Goal: Use online tool/utility: Utilize a website feature to perform a specific function

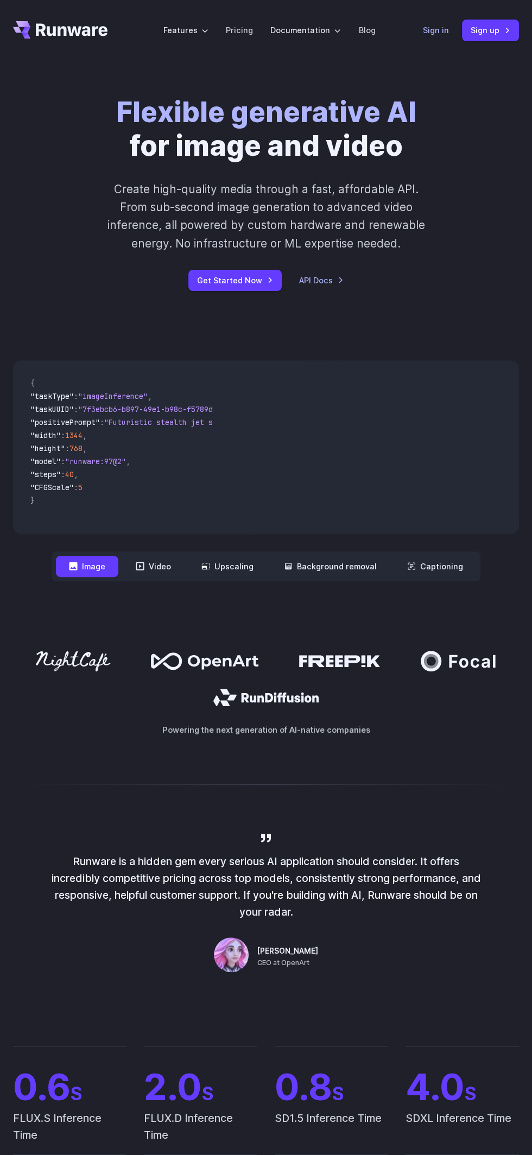
click at [429, 33] on link "Sign in" at bounding box center [436, 30] width 26 height 12
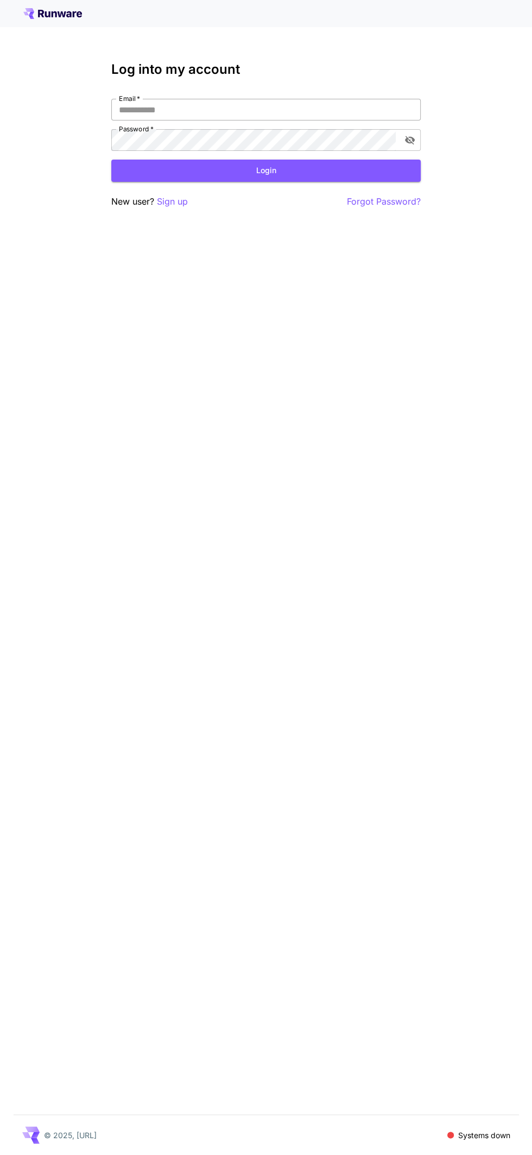
click at [290, 110] on input "Email   *" at bounding box center [265, 110] width 309 height 22
type input "**********"
click button "Login" at bounding box center [265, 171] width 309 height 22
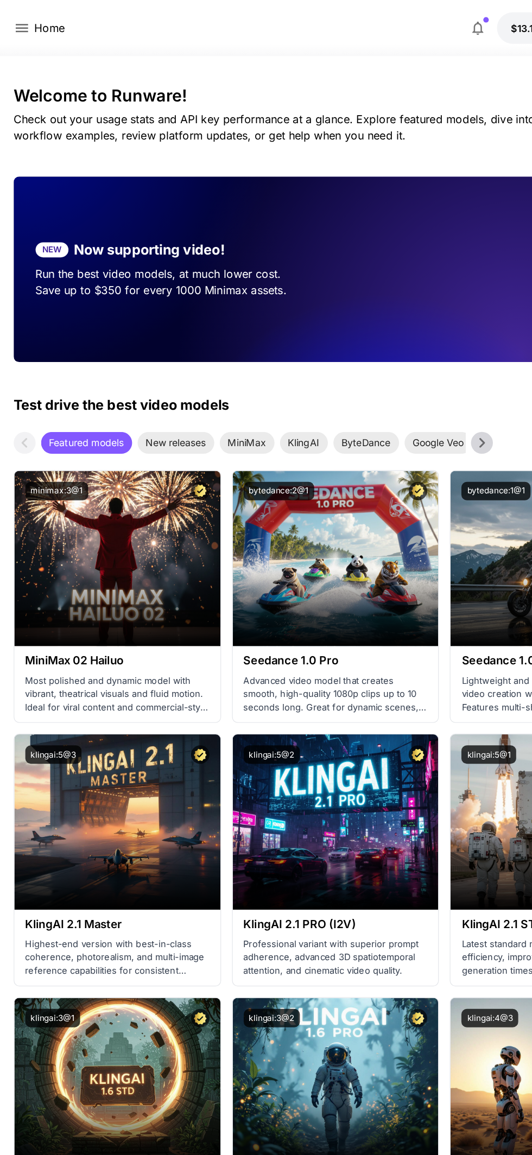
click at [34, 21] on p "Home" at bounding box center [39, 22] width 24 height 13
click at [17, 25] on icon at bounding box center [17, 22] width 10 height 7
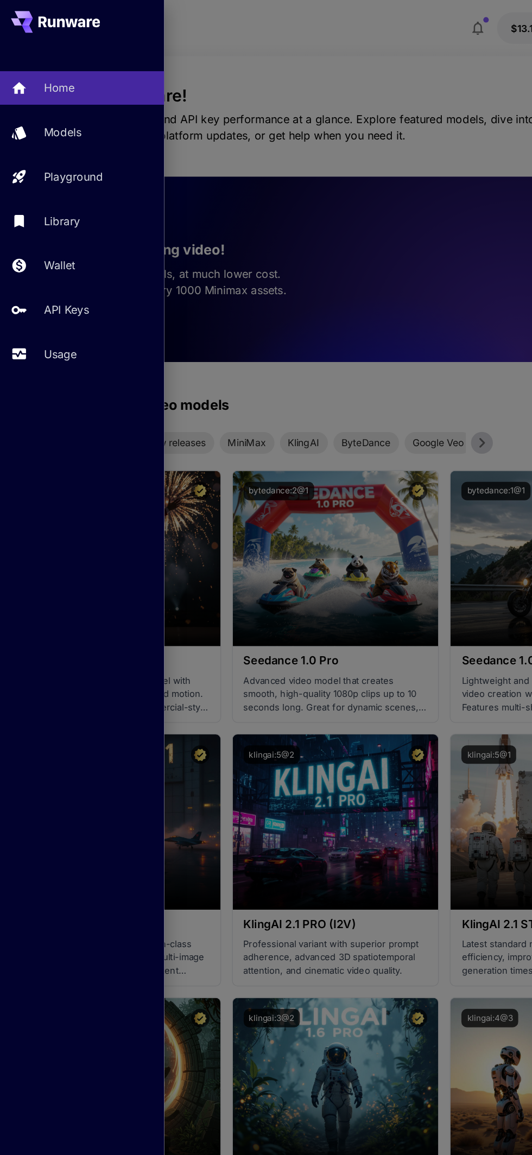
click at [21, 23] on icon at bounding box center [21, 23] width 9 height 6
click at [62, 283] on div "Usage" at bounding box center [79, 280] width 85 height 13
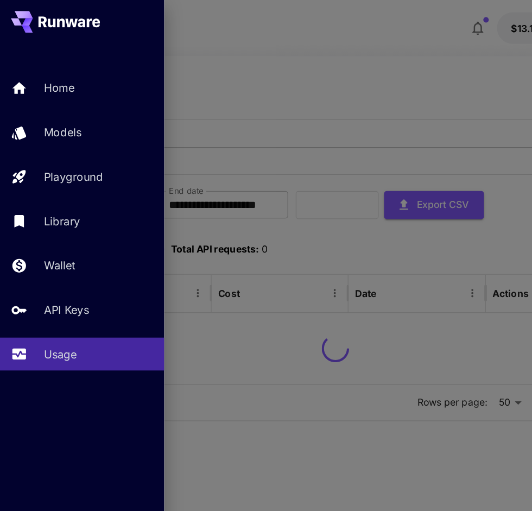
click at [328, 204] on div at bounding box center [266, 255] width 532 height 511
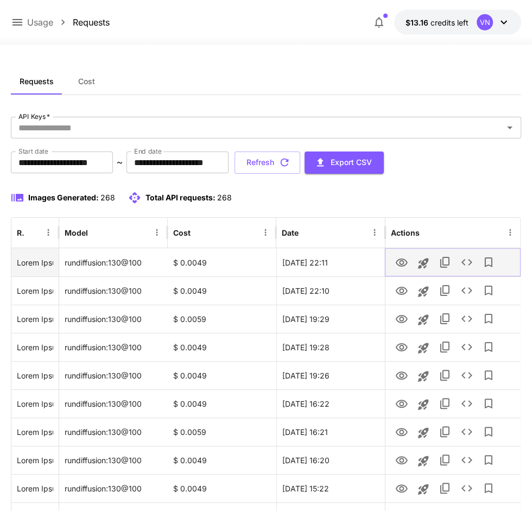
click at [402, 262] on icon "View Image" at bounding box center [400, 262] width 13 height 13
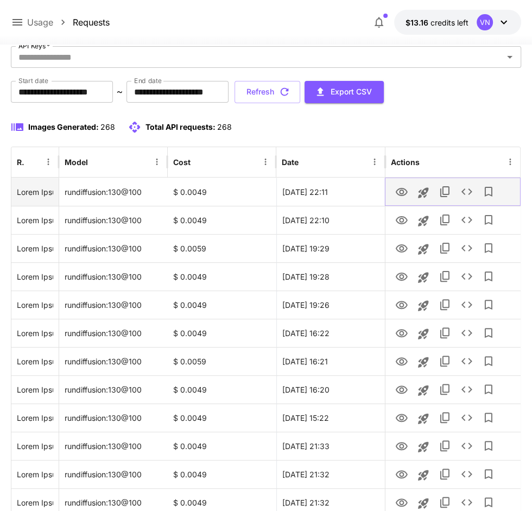
scroll to position [70, 0]
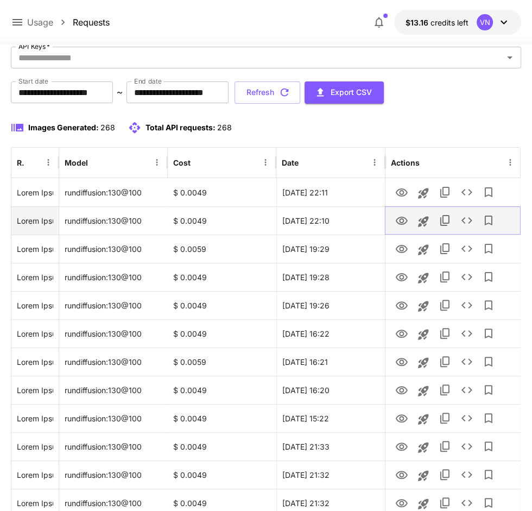
click at [402, 220] on icon "View Image" at bounding box center [401, 220] width 12 height 8
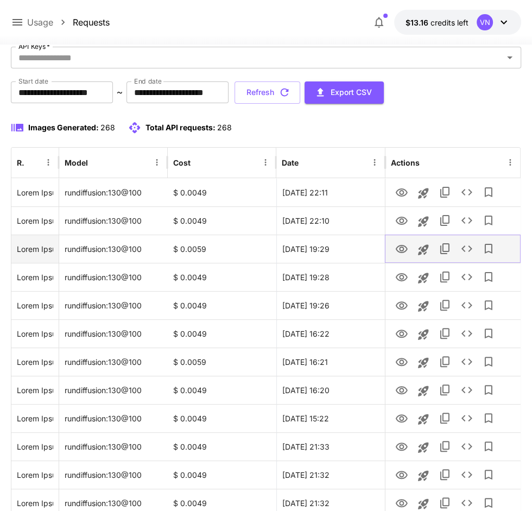
click at [400, 249] on icon "View Image" at bounding box center [401, 249] width 12 height 8
click at [400, 254] on icon "View Image" at bounding box center [400, 249] width 13 height 13
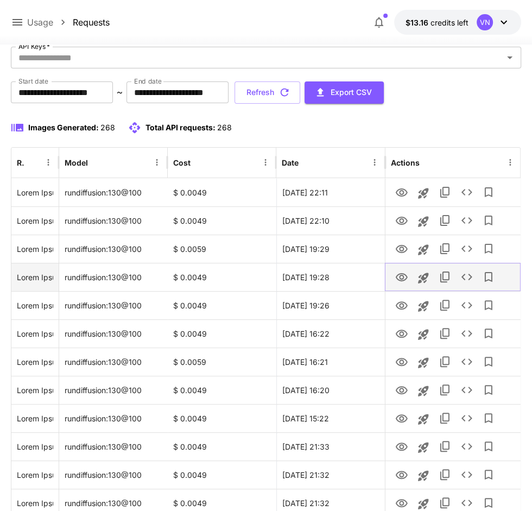
click at [402, 278] on icon "View Image" at bounding box center [400, 277] width 13 height 13
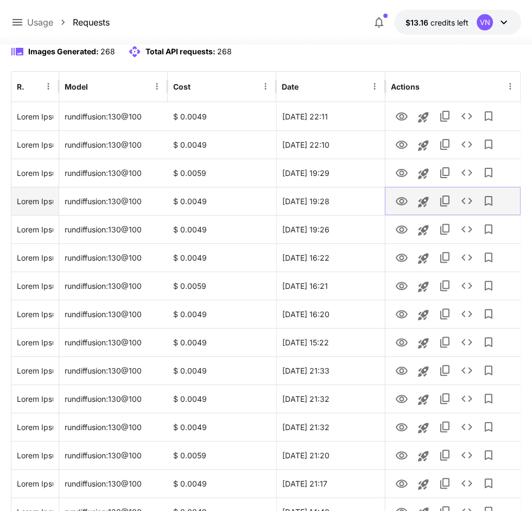
scroll to position [152, 0]
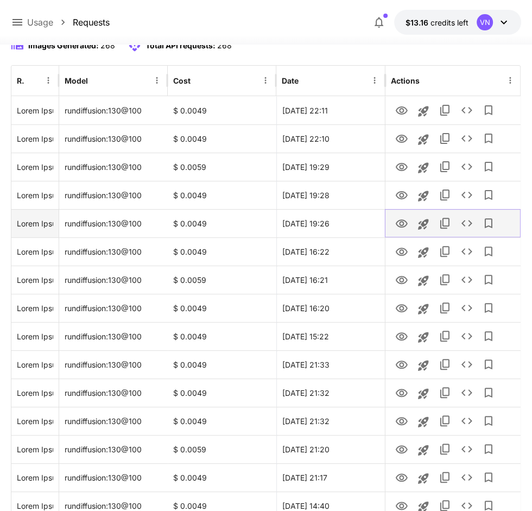
click at [403, 223] on icon "View Image" at bounding box center [401, 223] width 12 height 8
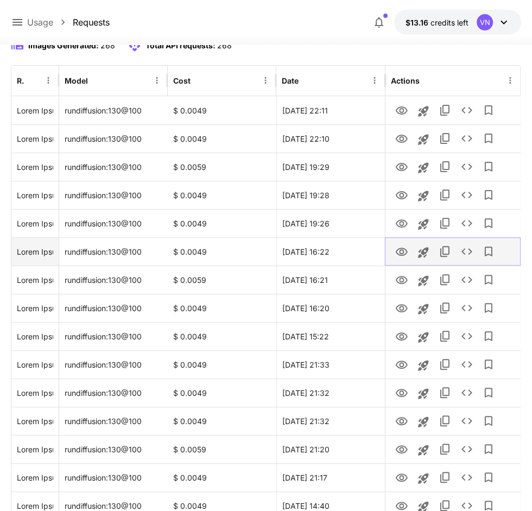
click at [398, 257] on icon "View Image" at bounding box center [400, 251] width 13 height 13
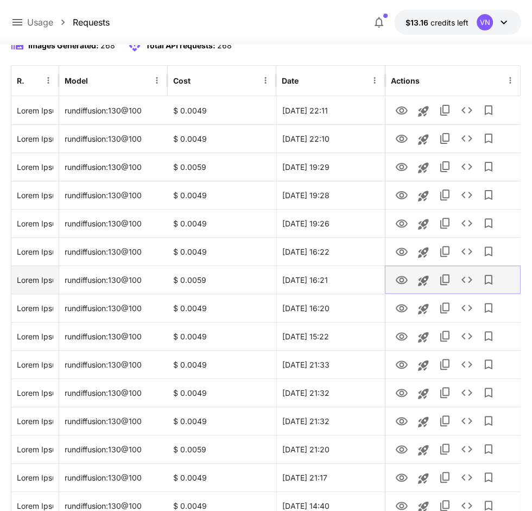
click at [401, 282] on icon "View Image" at bounding box center [401, 280] width 12 height 8
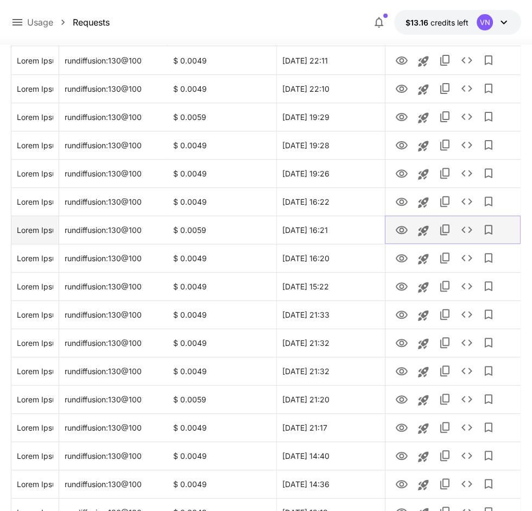
scroll to position [218, 0]
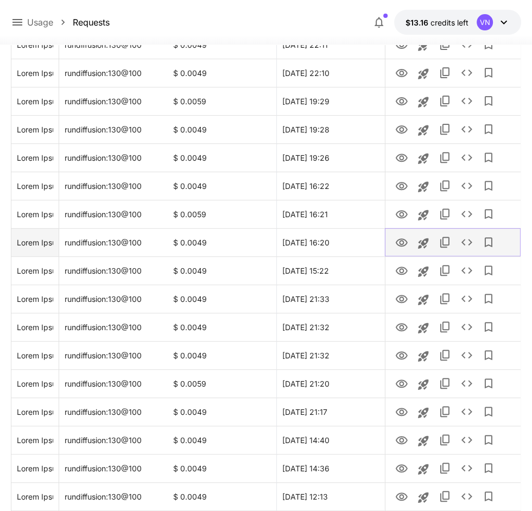
click at [401, 241] on icon "View Image" at bounding box center [400, 242] width 13 height 13
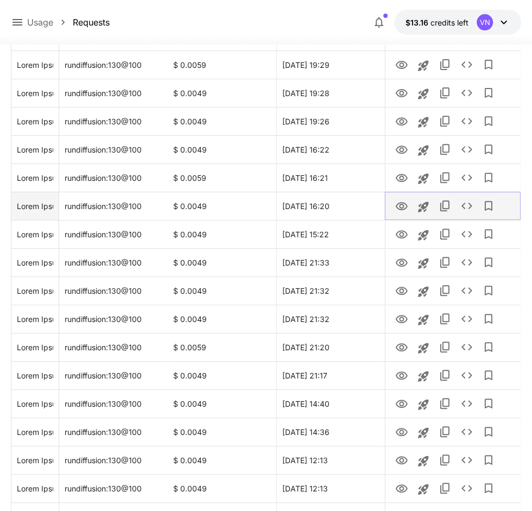
scroll to position [280, 0]
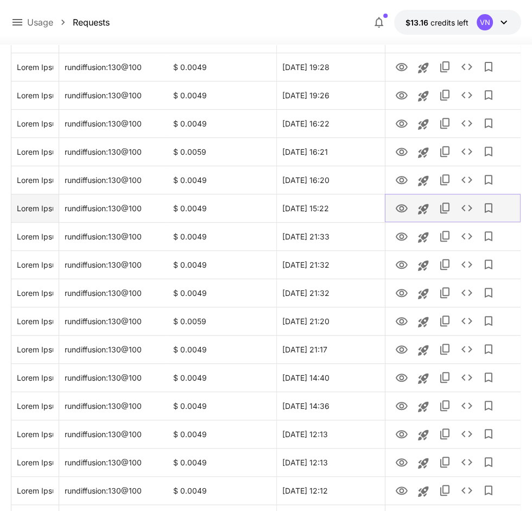
click at [403, 207] on icon "View Image" at bounding box center [401, 208] width 12 height 8
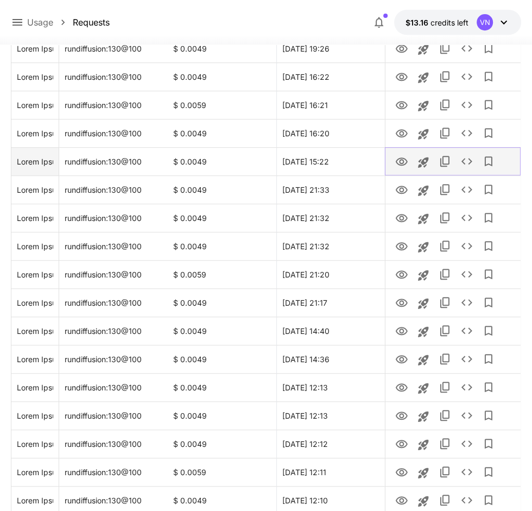
scroll to position [337, 0]
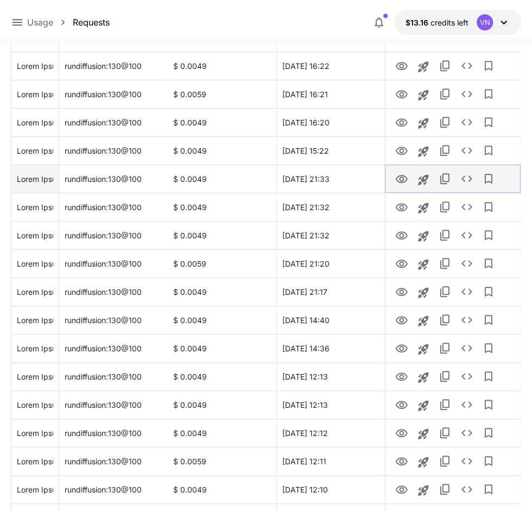
click at [398, 178] on icon "View Image" at bounding box center [400, 179] width 13 height 13
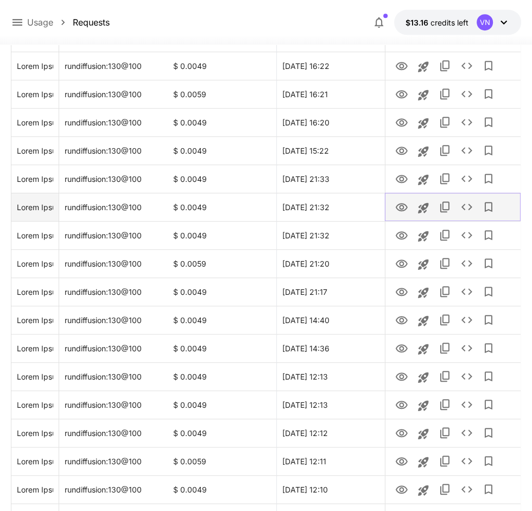
click at [401, 208] on icon "View Image" at bounding box center [401, 207] width 12 height 8
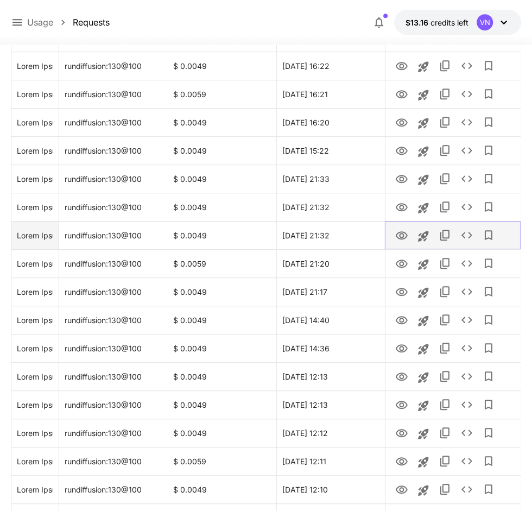
click at [400, 237] on icon "View Image" at bounding box center [400, 235] width 13 height 13
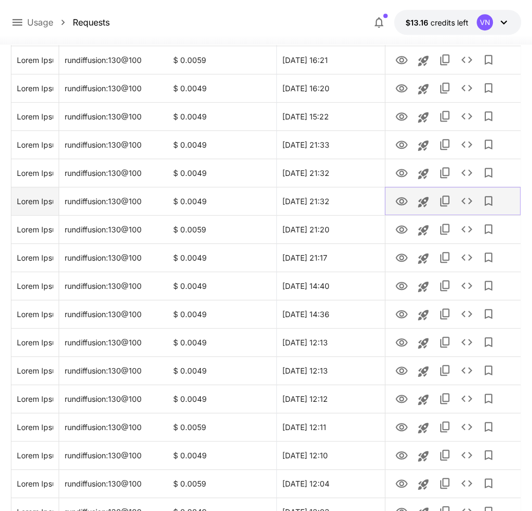
scroll to position [402, 0]
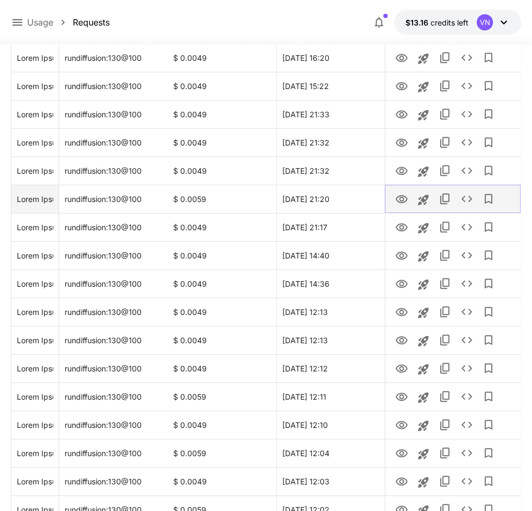
click at [400, 201] on icon "View Image" at bounding box center [401, 199] width 12 height 8
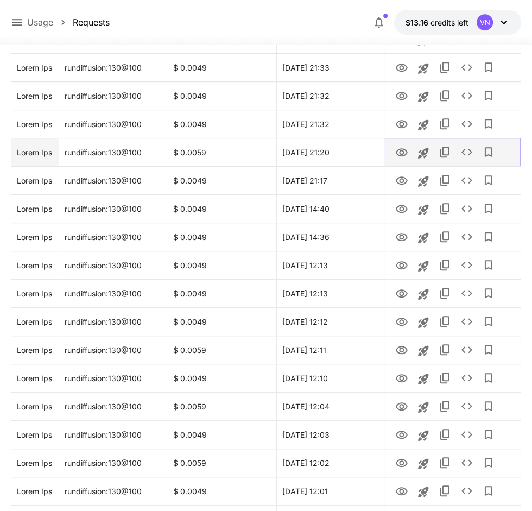
scroll to position [451, 0]
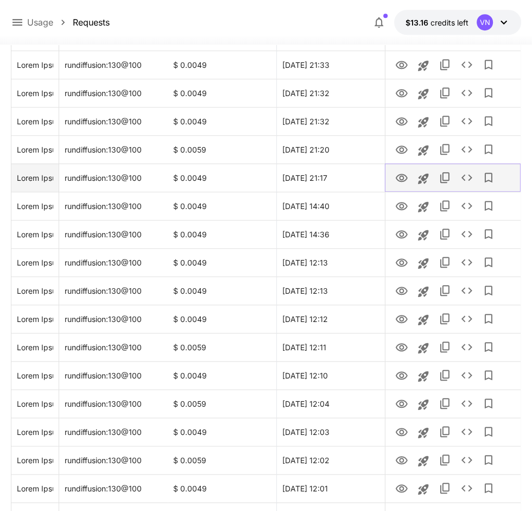
click at [400, 178] on icon "View Image" at bounding box center [400, 177] width 13 height 13
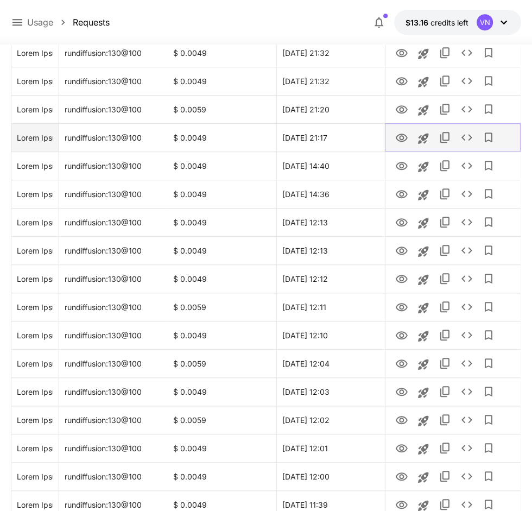
scroll to position [493, 0]
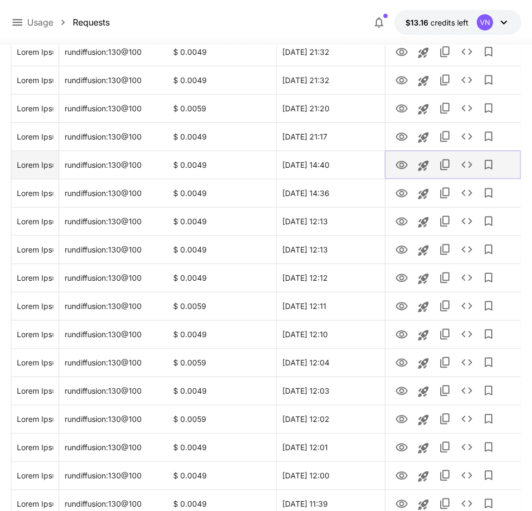
click at [400, 165] on icon "View Image" at bounding box center [401, 165] width 12 height 8
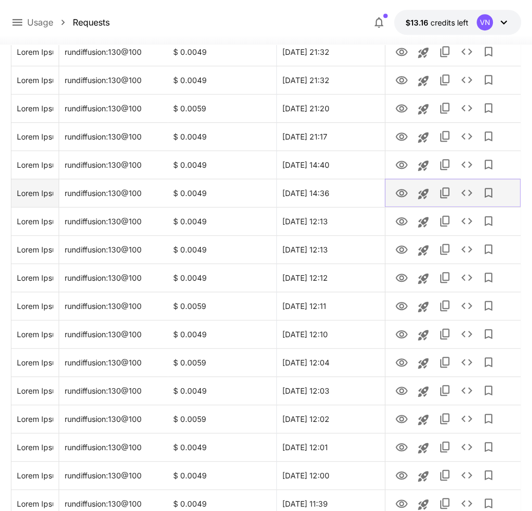
click at [404, 196] on icon "View Image" at bounding box center [400, 193] width 13 height 13
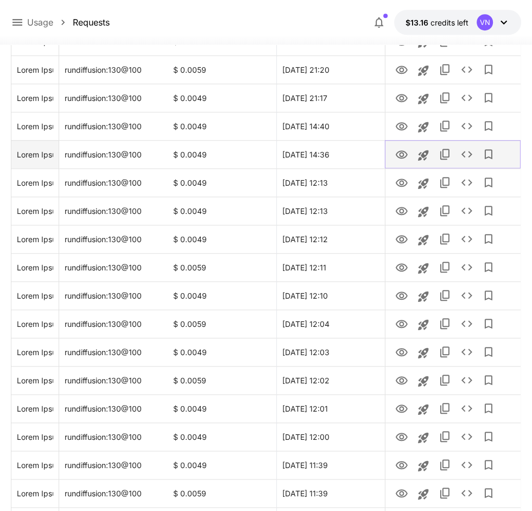
scroll to position [534, 0]
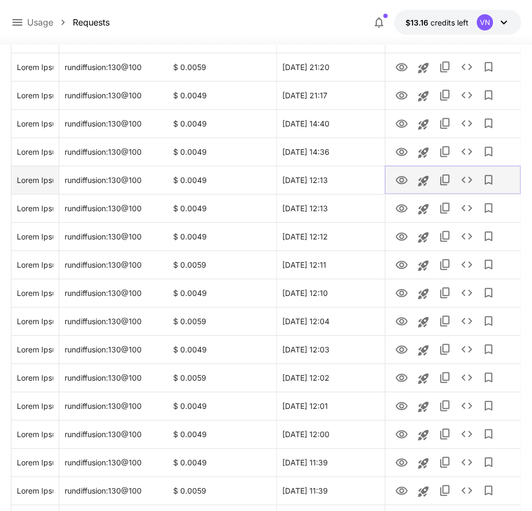
click at [400, 181] on icon "View Image" at bounding box center [400, 180] width 13 height 13
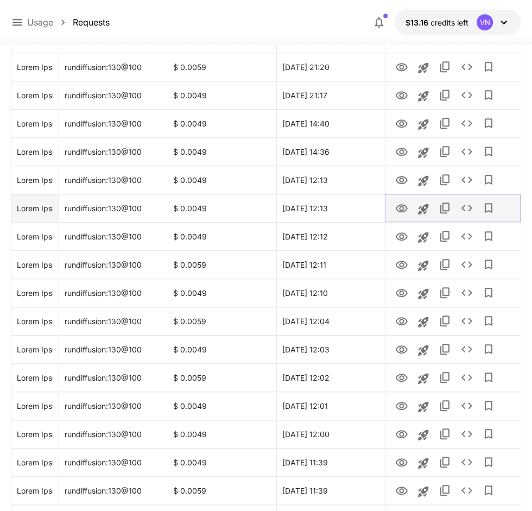
click at [405, 208] on icon "View Image" at bounding box center [401, 208] width 12 height 8
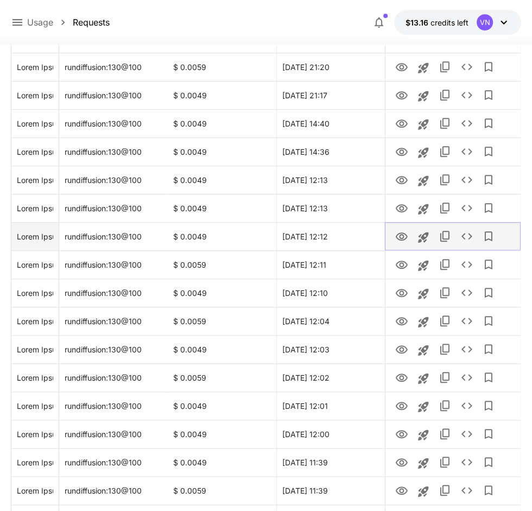
click at [401, 236] on icon "View Image" at bounding box center [400, 236] width 13 height 13
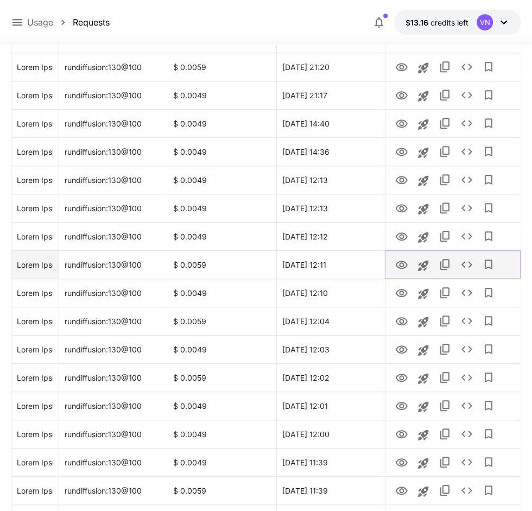
click at [399, 265] on icon "View Image" at bounding box center [401, 264] width 12 height 8
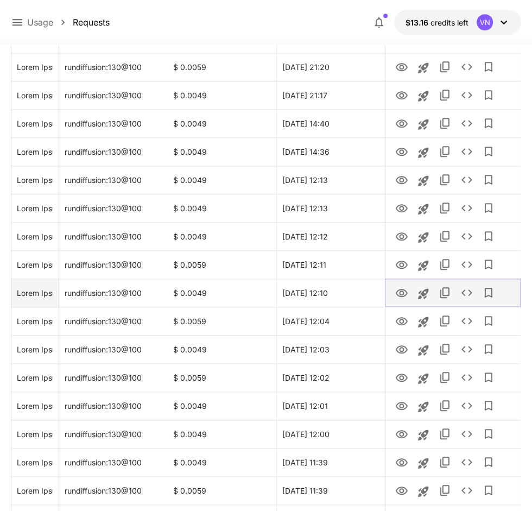
click at [403, 295] on icon "View Image" at bounding box center [401, 293] width 12 height 8
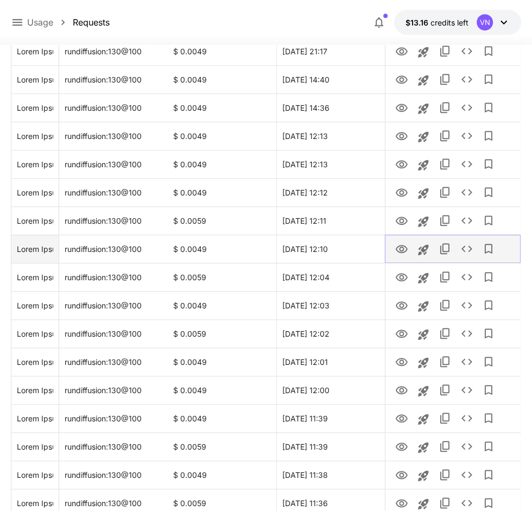
scroll to position [614, 0]
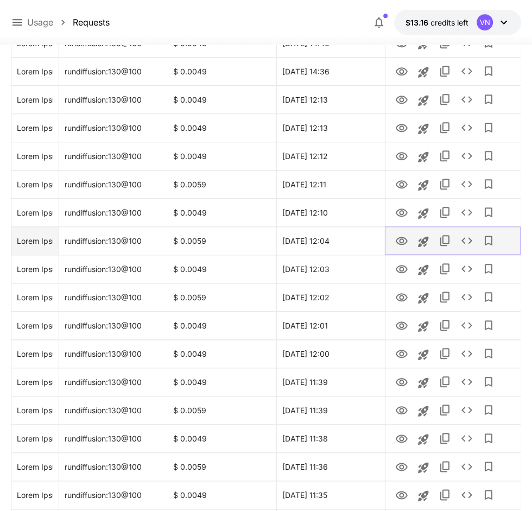
click at [400, 246] on icon "View Image" at bounding box center [400, 240] width 13 height 13
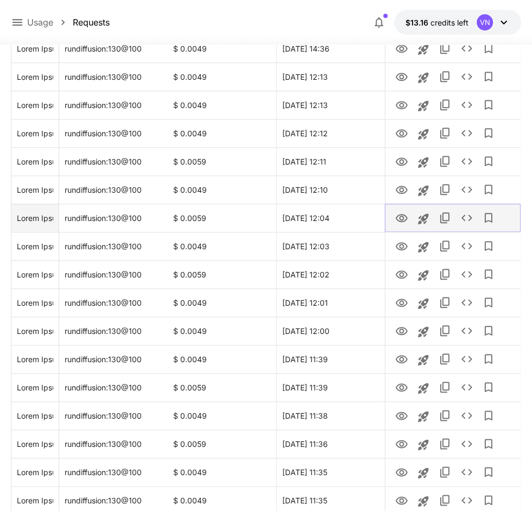
scroll to position [678, 0]
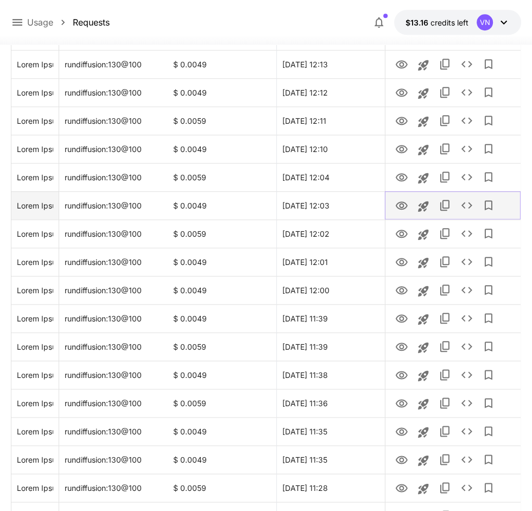
click at [415, 208] on button "Launch in playground" at bounding box center [423, 206] width 22 height 22
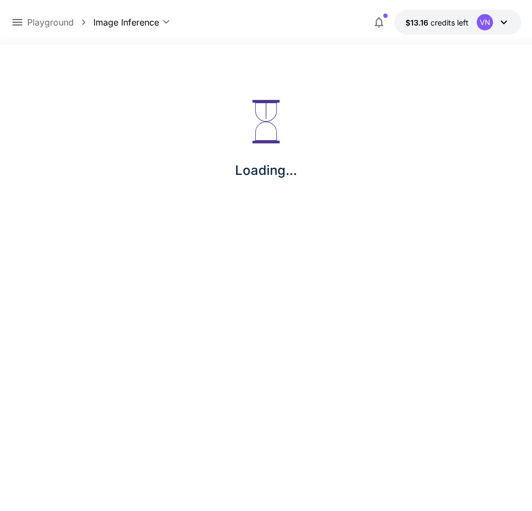
scroll to position [72, 0]
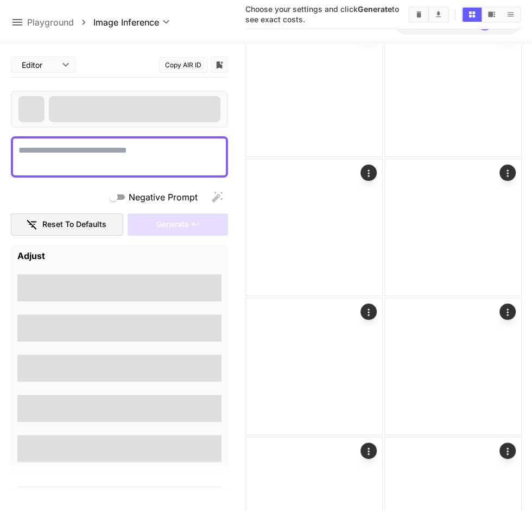
type textarea "**********"
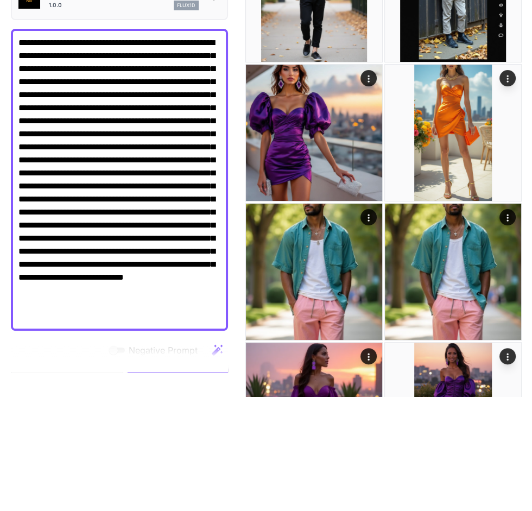
scroll to position [52, 0]
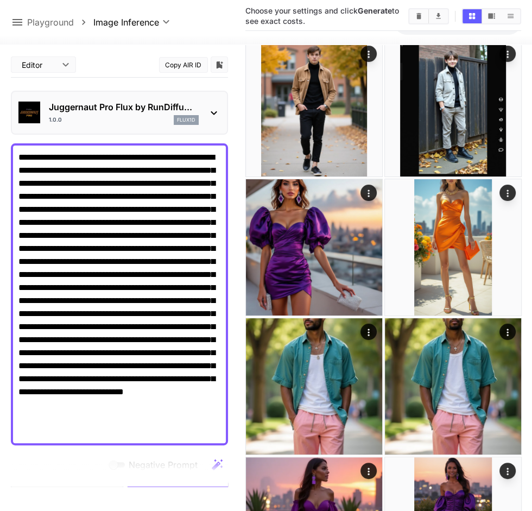
click at [16, 23] on icon at bounding box center [17, 22] width 13 height 13
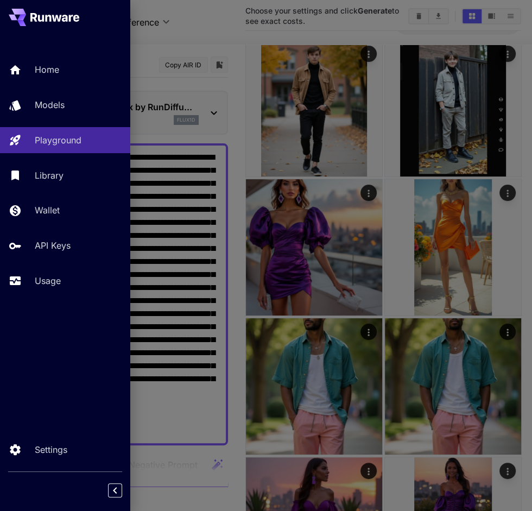
click at [15, 23] on icon at bounding box center [17, 17] width 17 height 17
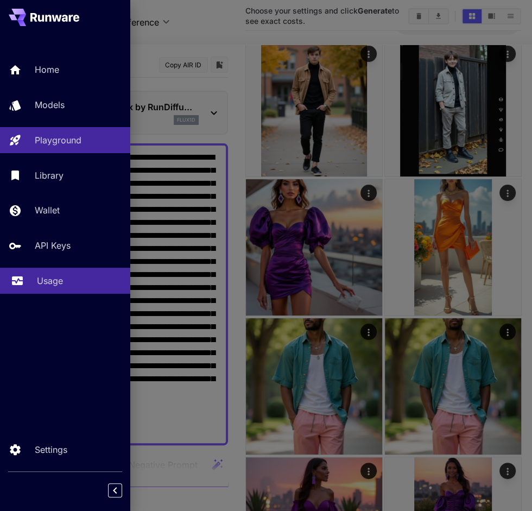
click at [53, 282] on p "Usage" at bounding box center [50, 280] width 26 height 13
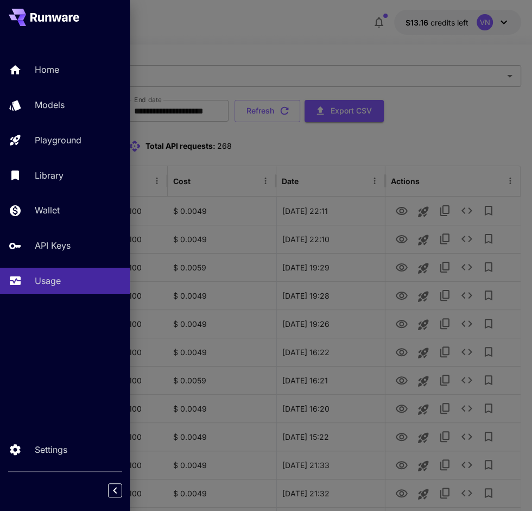
click at [358, 331] on div at bounding box center [266, 255] width 532 height 511
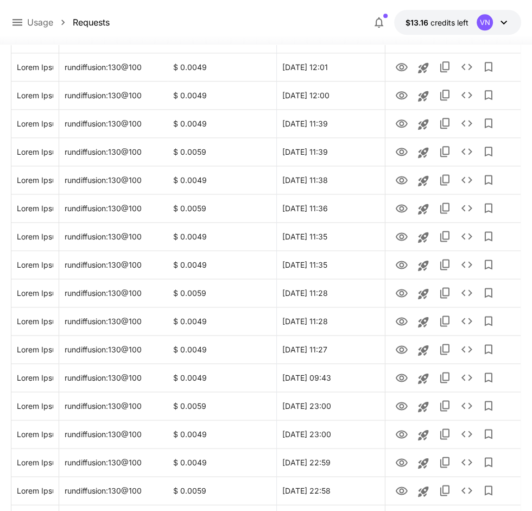
scroll to position [893, 0]
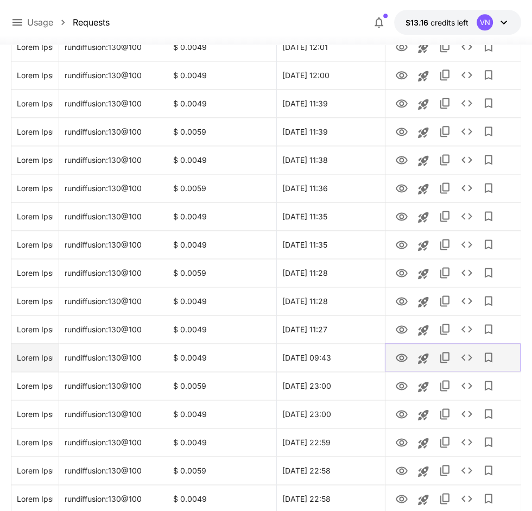
click at [404, 356] on icon "View Image" at bounding box center [400, 357] width 13 height 13
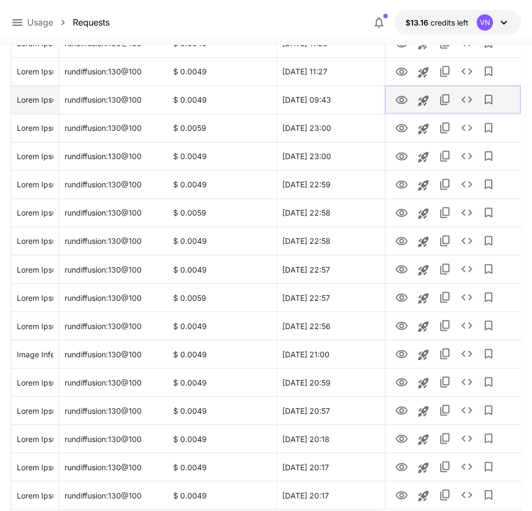
scroll to position [1208, 0]
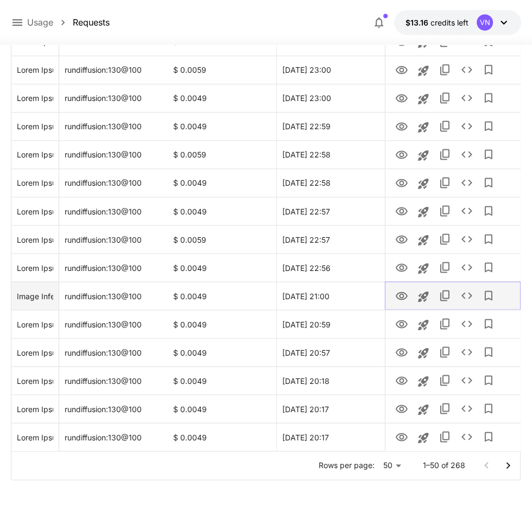
click at [401, 298] on icon "View Image" at bounding box center [401, 295] width 12 height 8
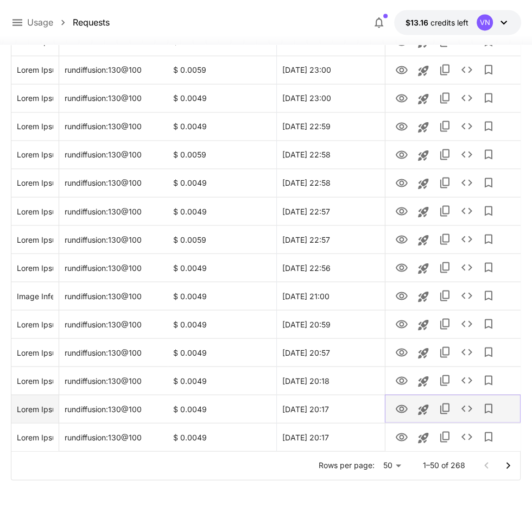
click at [404, 411] on icon "View Image" at bounding box center [401, 408] width 12 height 8
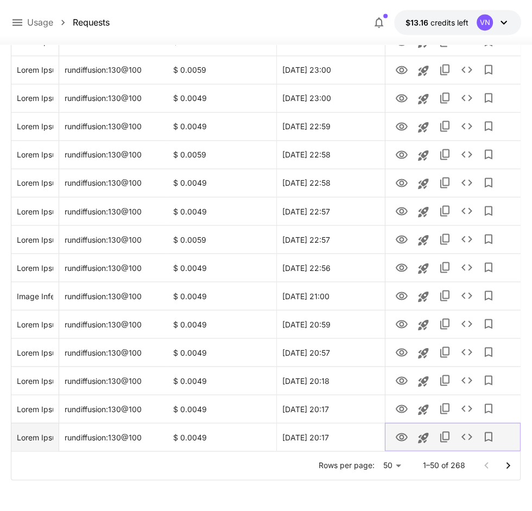
click at [400, 437] on icon "View Image" at bounding box center [401, 436] width 12 height 8
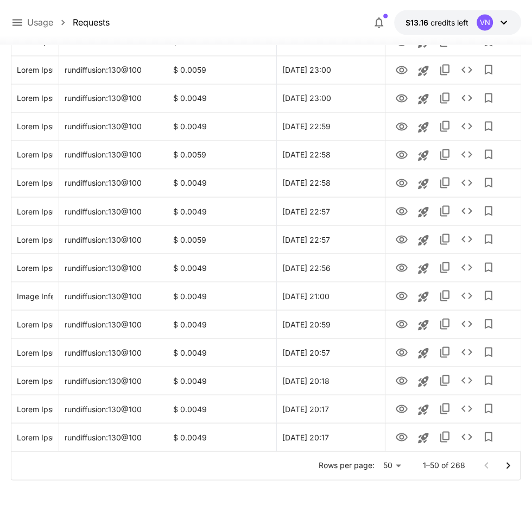
click at [511, 469] on icon "Go to next page" at bounding box center [507, 464] width 13 height 13
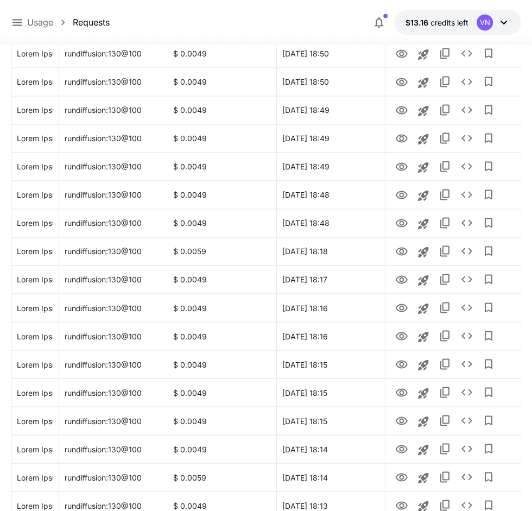
scroll to position [1136, 0]
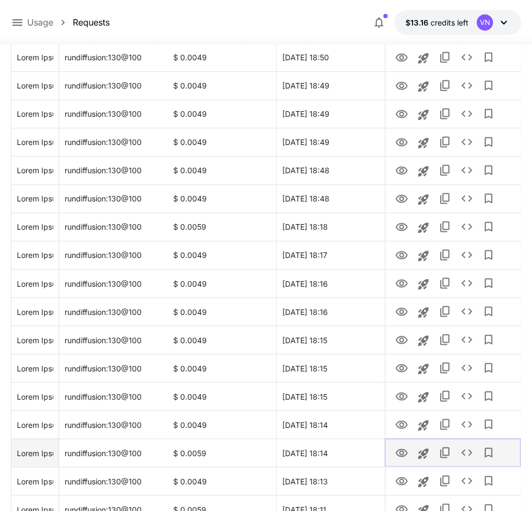
click at [400, 455] on icon "View Image" at bounding box center [401, 452] width 12 height 8
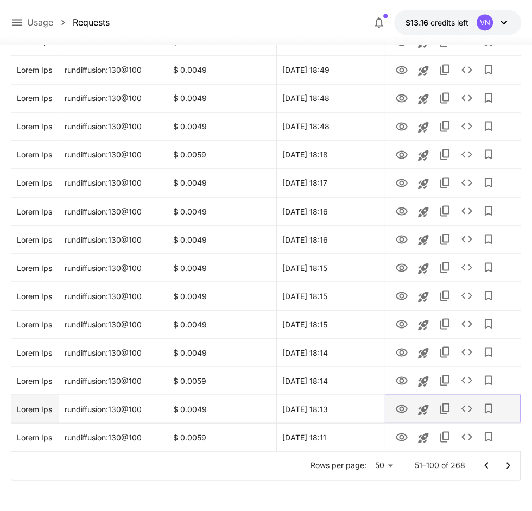
click at [404, 408] on icon "View Image" at bounding box center [400, 408] width 13 height 13
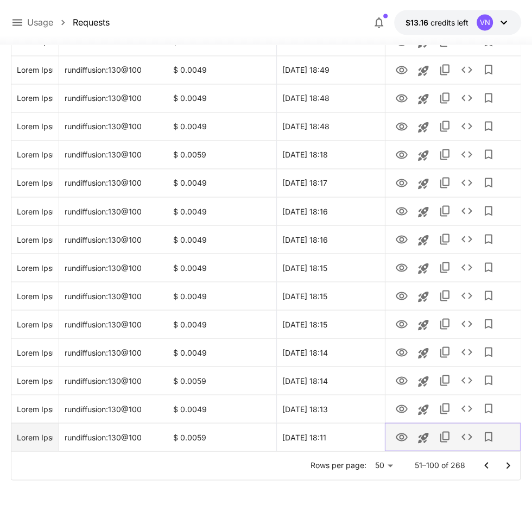
click at [404, 435] on icon "View Image" at bounding box center [400, 436] width 13 height 13
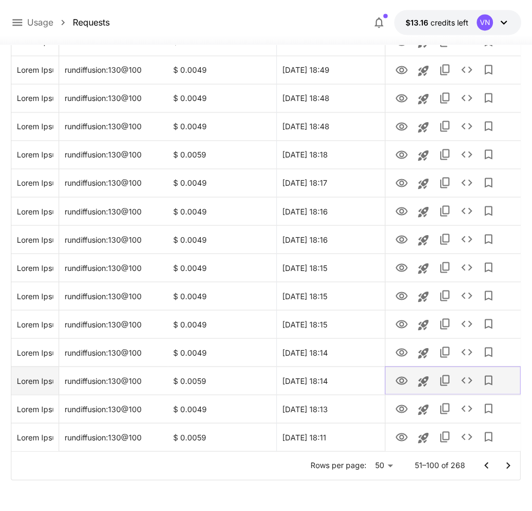
click at [441, 378] on icon "Copy TaskUUID" at bounding box center [444, 379] width 13 height 13
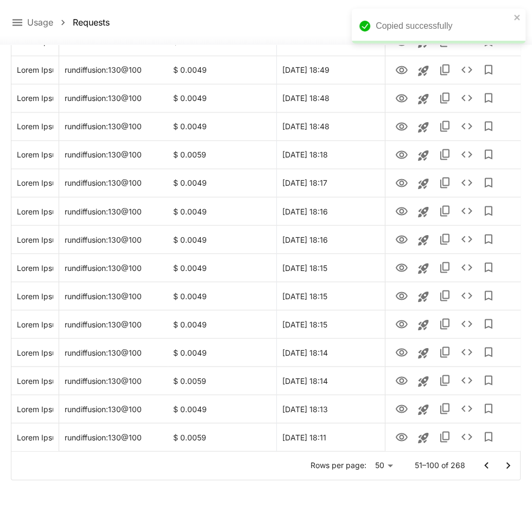
click at [506, 463] on icon "Go to next page" at bounding box center [507, 464] width 13 height 13
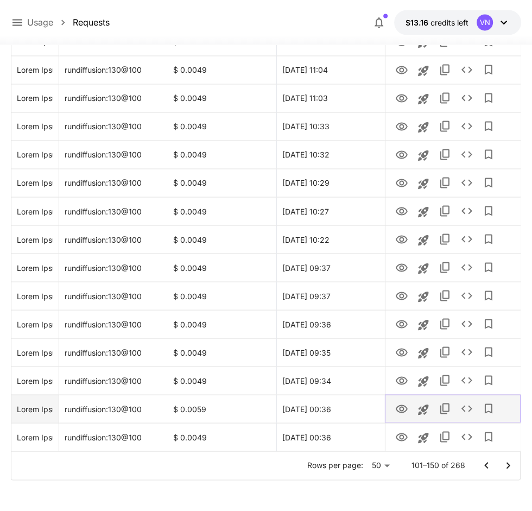
click at [398, 411] on icon "View Image" at bounding box center [400, 408] width 13 height 13
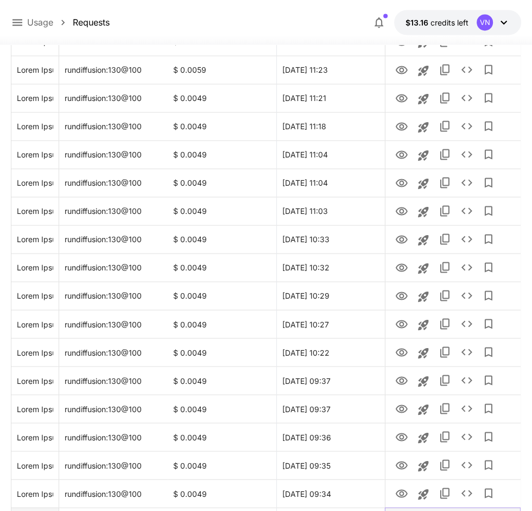
scroll to position [1070, 0]
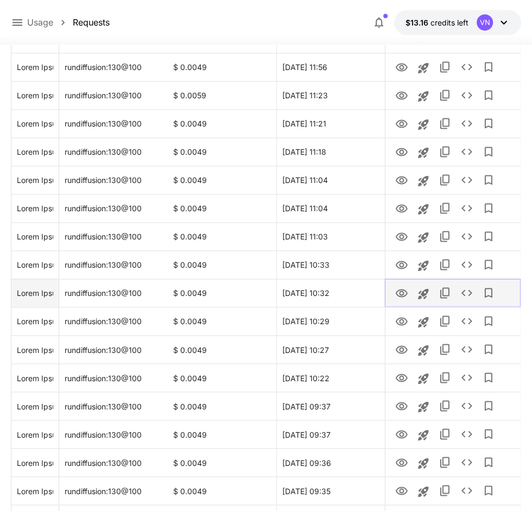
click at [406, 293] on icon "View Image" at bounding box center [401, 293] width 12 height 8
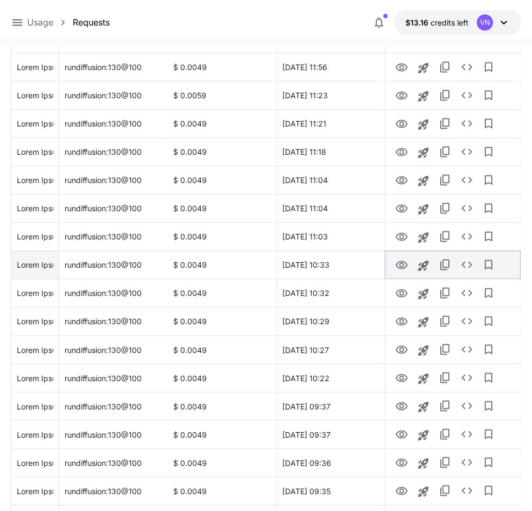
click at [414, 268] on button "Launch in playground" at bounding box center [423, 265] width 22 height 22
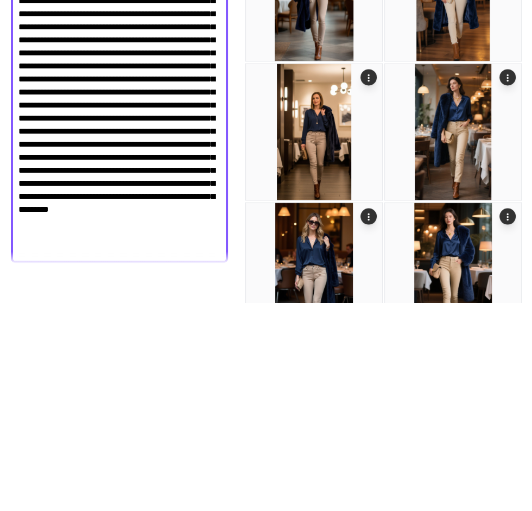
scroll to position [1070, 0]
